Goal: Task Accomplishment & Management: Complete application form

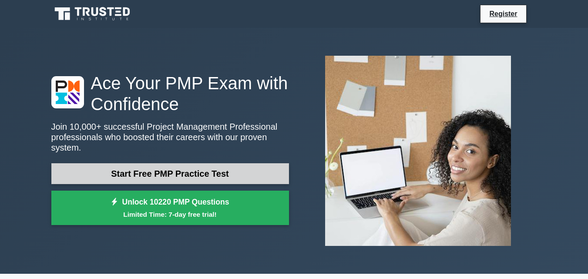
click at [146, 166] on link "Start Free PMP Practice Test" at bounding box center [170, 173] width 238 height 21
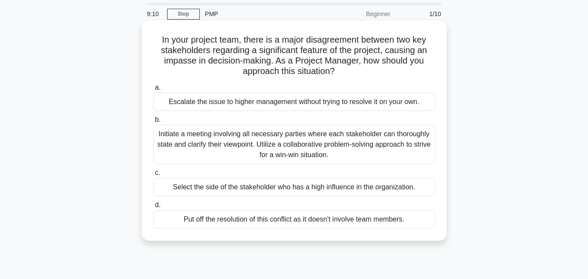
scroll to position [44, 0]
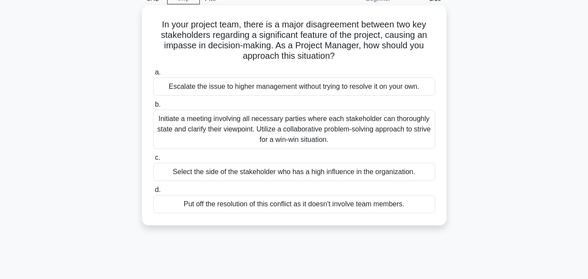
click at [238, 121] on div "Initiate a meeting involving all necessary parties where each stakeholder can t…" at bounding box center [294, 129] width 282 height 39
click at [153, 108] on input "b. Initiate a meeting involving all necessary parties where each stakeholder ca…" at bounding box center [153, 105] width 0 height 6
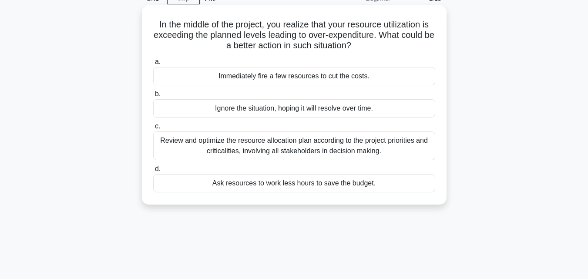
scroll to position [0, 0]
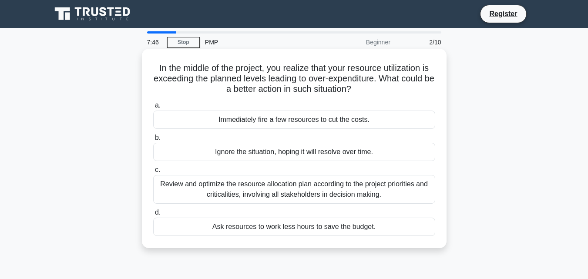
click at [286, 193] on div "Review and optimize the resource allocation plan according to the project prior…" at bounding box center [294, 189] width 282 height 29
click at [153, 173] on input "c. Review and optimize the resource allocation plan according to the project pr…" at bounding box center [153, 170] width 0 height 6
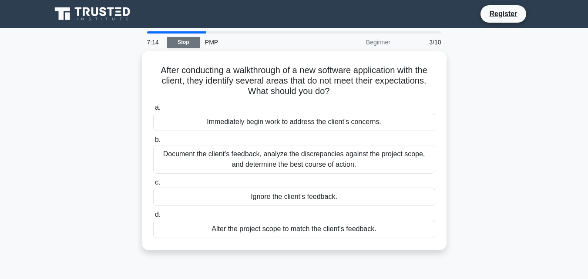
click at [180, 42] on link "Stop" at bounding box center [183, 42] width 33 height 11
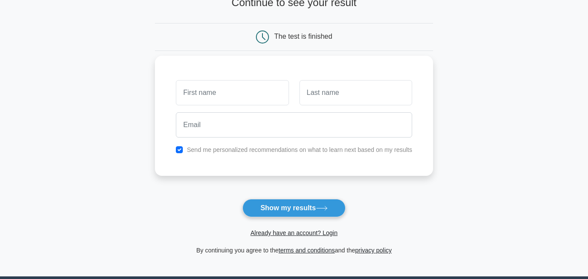
scroll to position [87, 0]
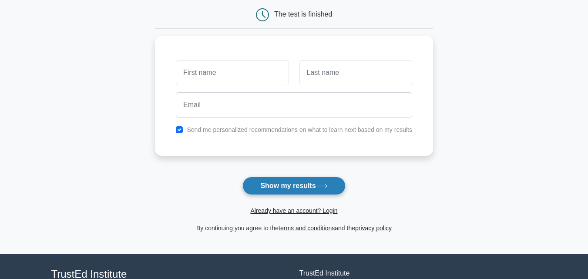
click at [276, 185] on button "Show my results" at bounding box center [294, 186] width 103 height 18
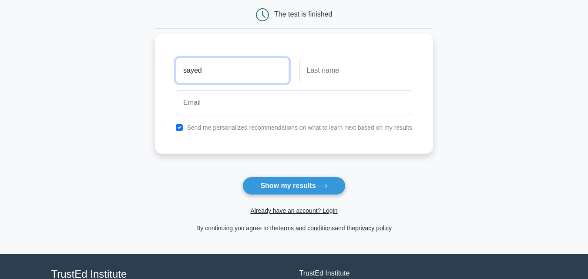
type input "sayed"
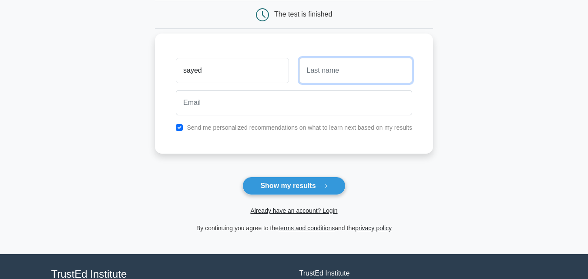
click at [328, 74] on input "text" at bounding box center [356, 70] width 113 height 25
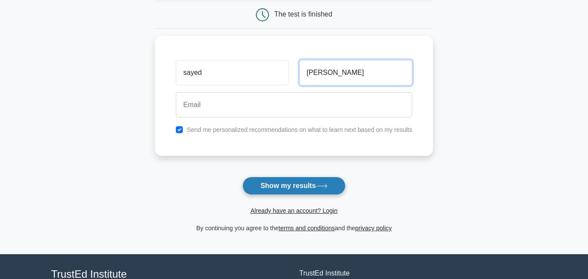
type input "ahmed"
click at [274, 181] on button "Show my results" at bounding box center [294, 186] width 103 height 18
